Goal: Task Accomplishment & Management: Manage account settings

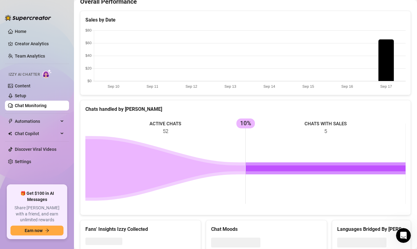
scroll to position [189, 0]
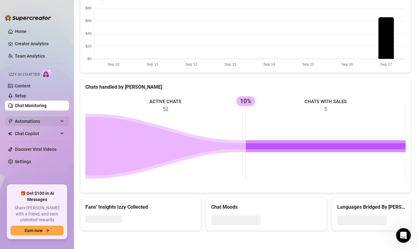
click at [48, 122] on span "Automations" at bounding box center [37, 121] width 44 height 10
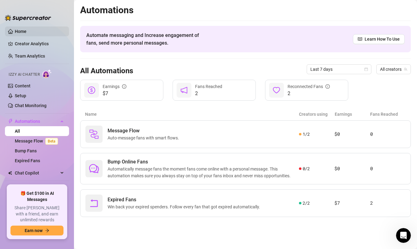
click at [26, 30] on link "Home" at bounding box center [21, 31] width 12 height 5
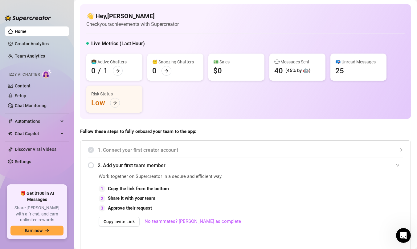
click at [43, 50] on ul "Home Creator Analytics Team Analytics Izzy AI Chatter Content Setup Chat Monito…" at bounding box center [37, 103] width 64 height 159
click at [40, 46] on link "Creator Analytics" at bounding box center [39, 44] width 49 height 10
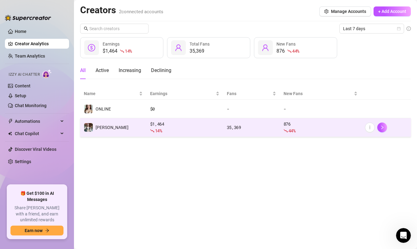
click at [113, 131] on td "[PERSON_NAME]" at bounding box center [113, 127] width 66 height 19
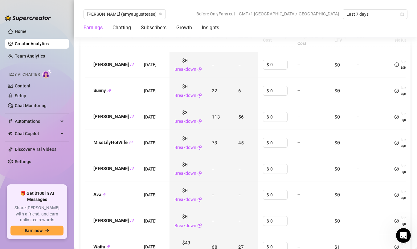
scroll to position [727, 0]
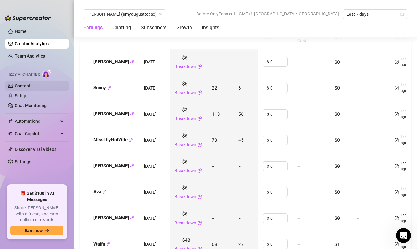
click at [30, 87] on link "Content" at bounding box center [23, 85] width 16 height 5
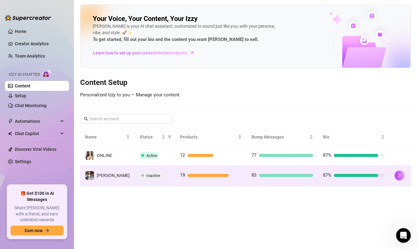
click at [156, 181] on td "Inactive" at bounding box center [155, 176] width 40 height 20
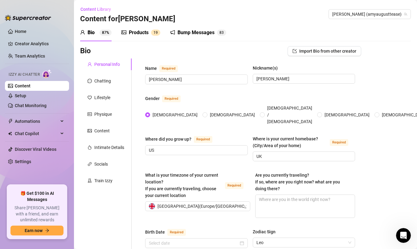
radio input "true"
type input "[DATE]"
click at [26, 97] on link "Setup" at bounding box center [20, 95] width 11 height 5
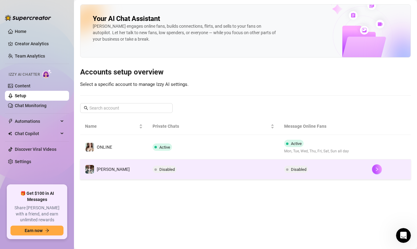
click at [189, 162] on td "Disabled" at bounding box center [212, 169] width 131 height 20
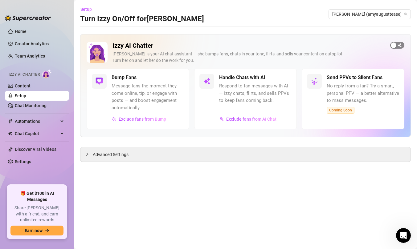
click at [397, 44] on span "button" at bounding box center [397, 45] width 14 height 7
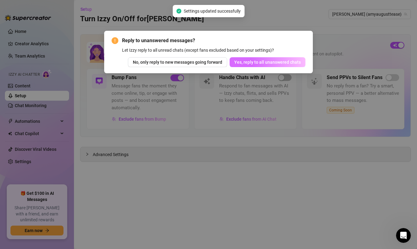
click at [244, 64] on span "Yes, reply to all unanswered chats" at bounding box center [267, 62] width 67 height 5
